Goal: Task Accomplishment & Management: Manage account settings

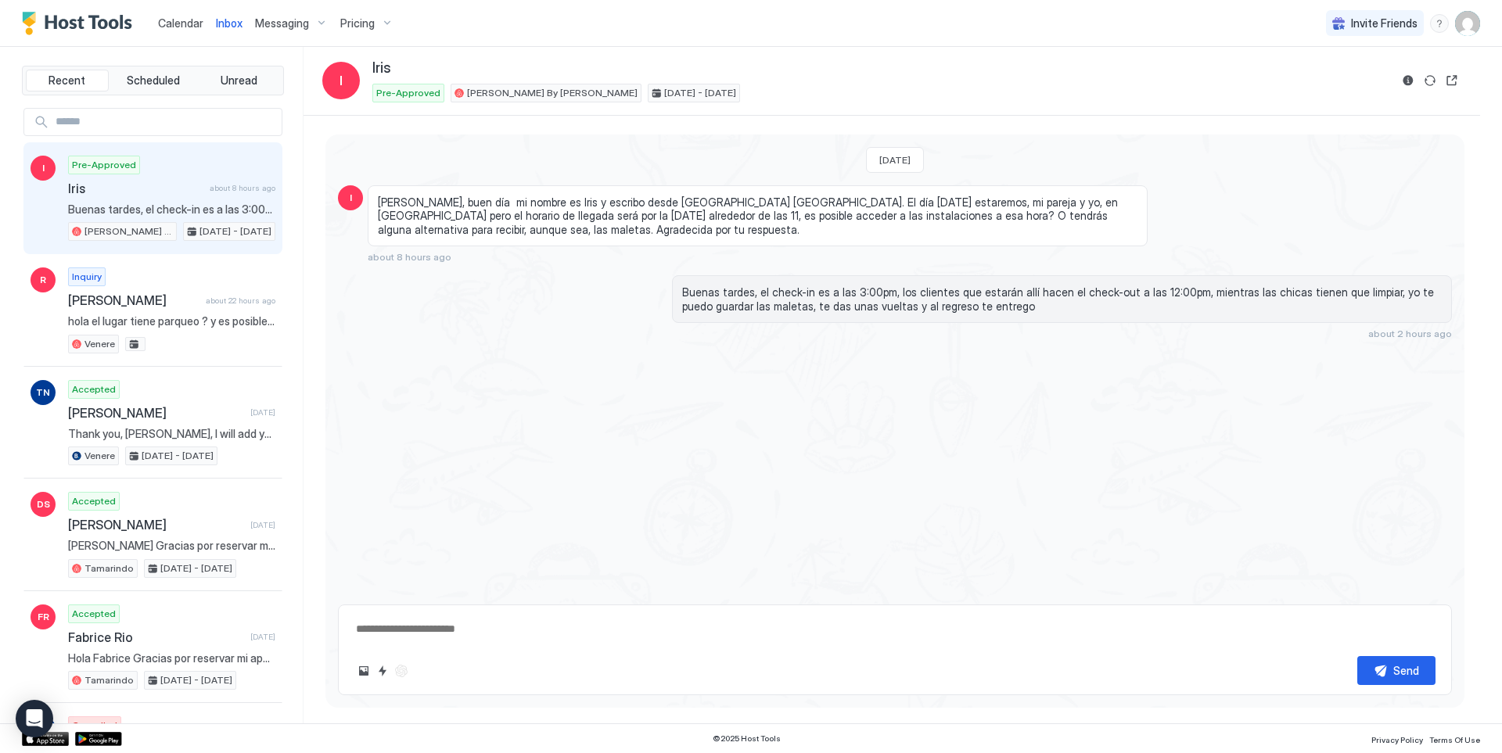
click at [196, 23] on span "Calendar" at bounding box center [180, 22] width 45 height 13
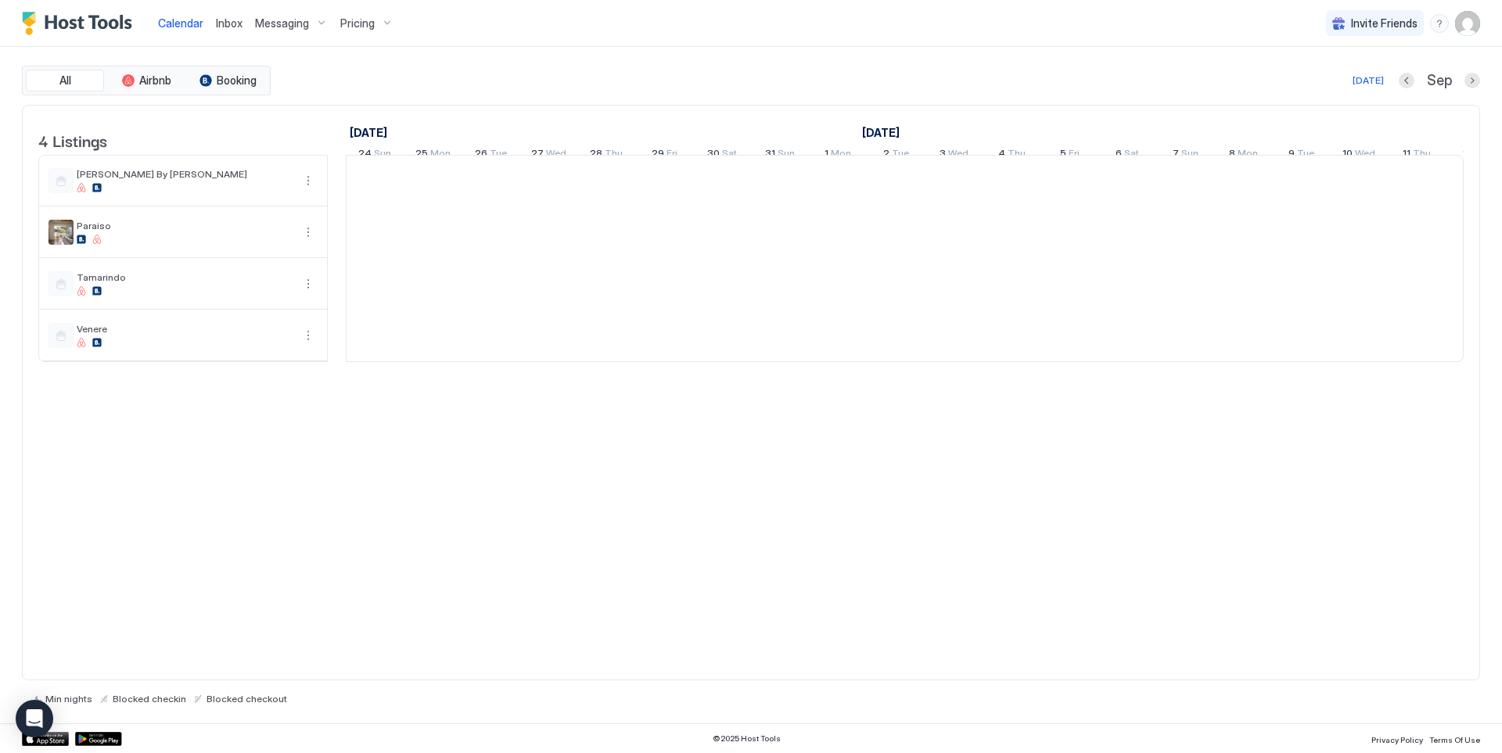
scroll to position [0, 869]
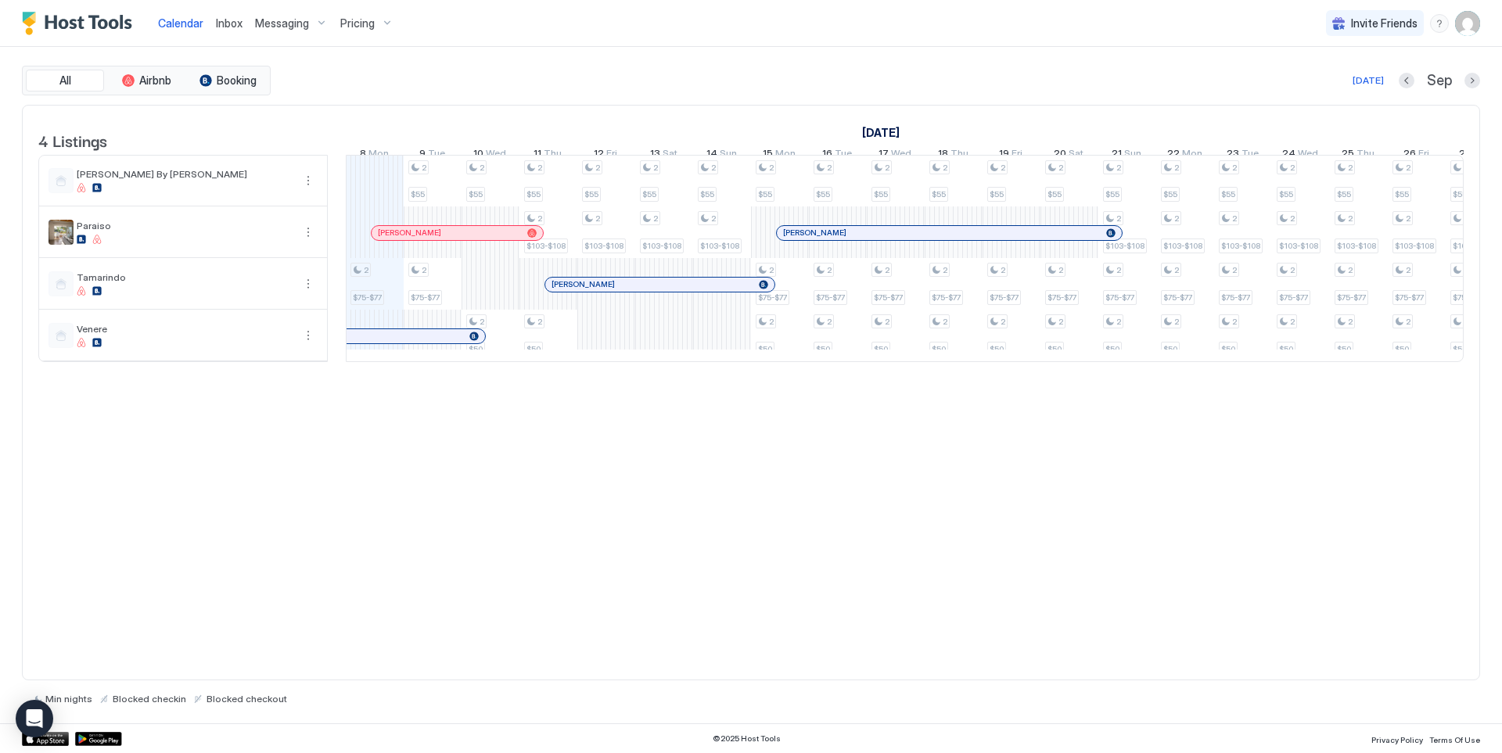
click at [225, 23] on span "Inbox" at bounding box center [229, 22] width 27 height 13
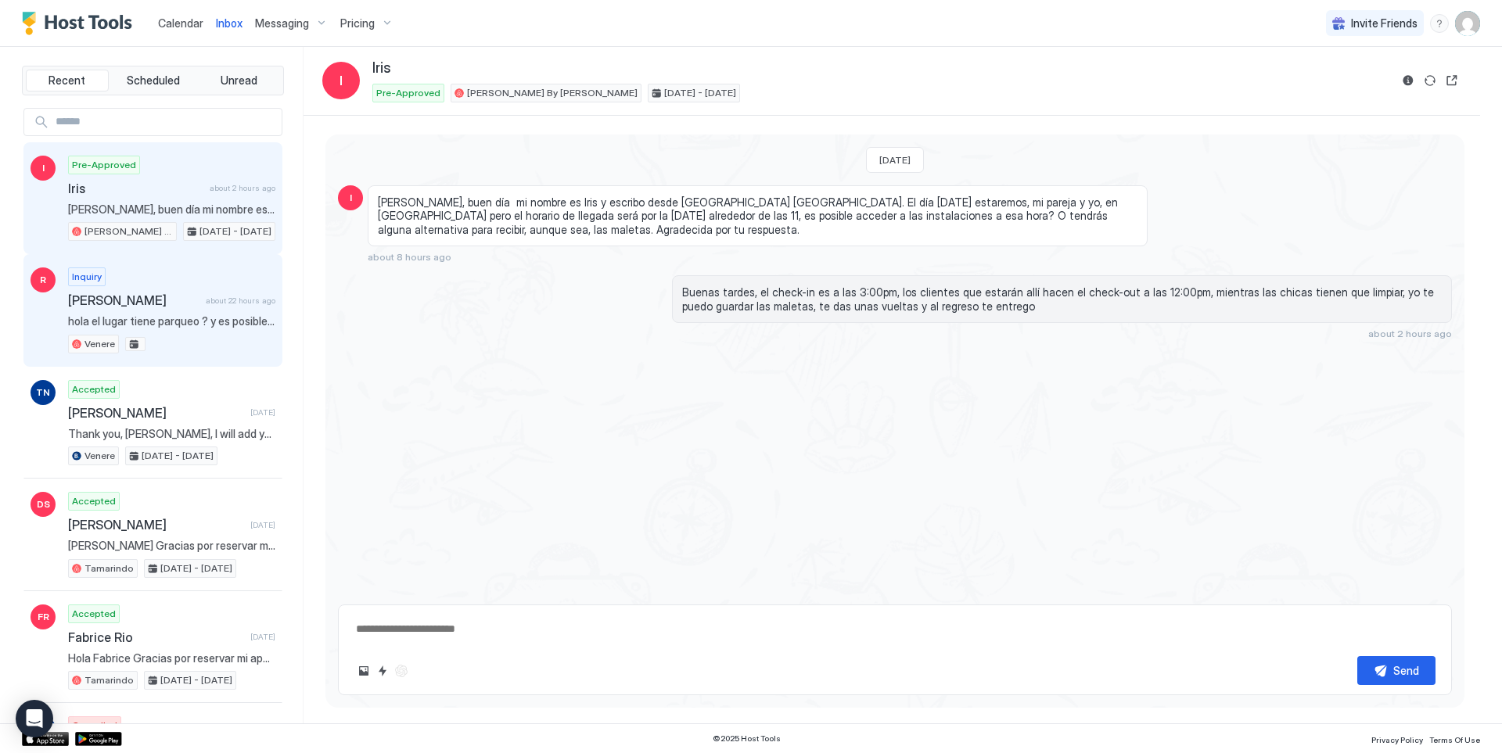
click at [206, 305] on span "about 22 hours ago" at bounding box center [241, 301] width 70 height 10
